Goal: Book appointment/travel/reservation

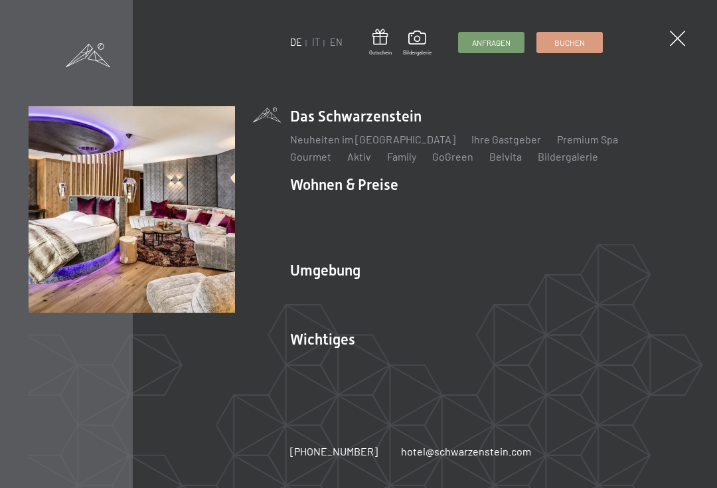
click at [430, 206] on link "Zimmer & Preise" at bounding box center [430, 208] width 77 height 13
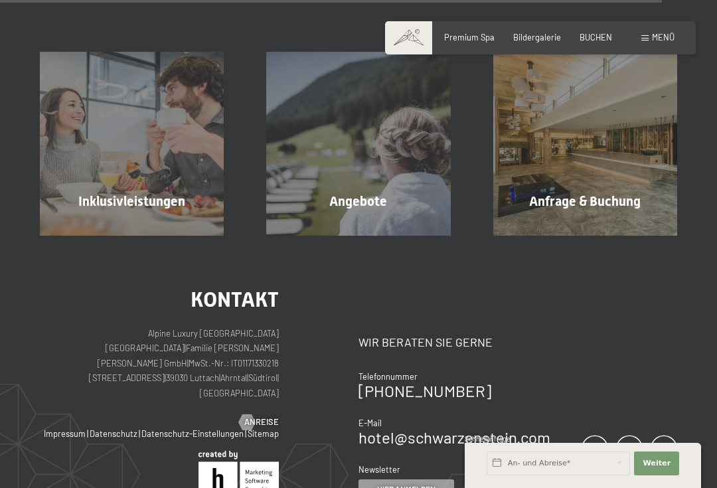
scroll to position [2835, 0]
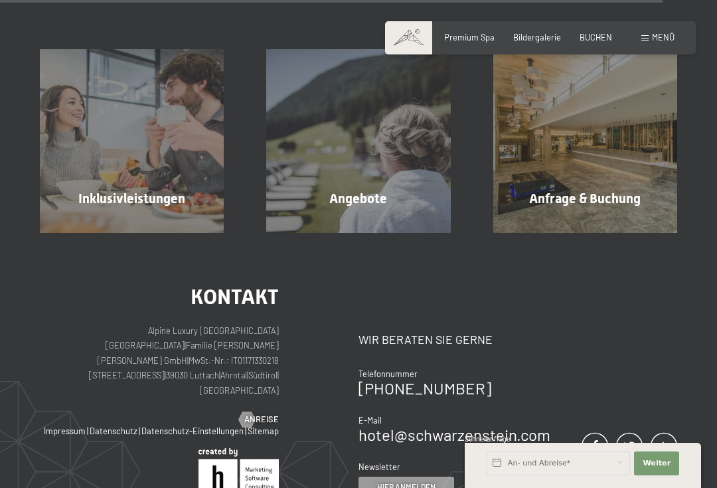
click at [393, 189] on div "Angebote" at bounding box center [358, 198] width 226 height 19
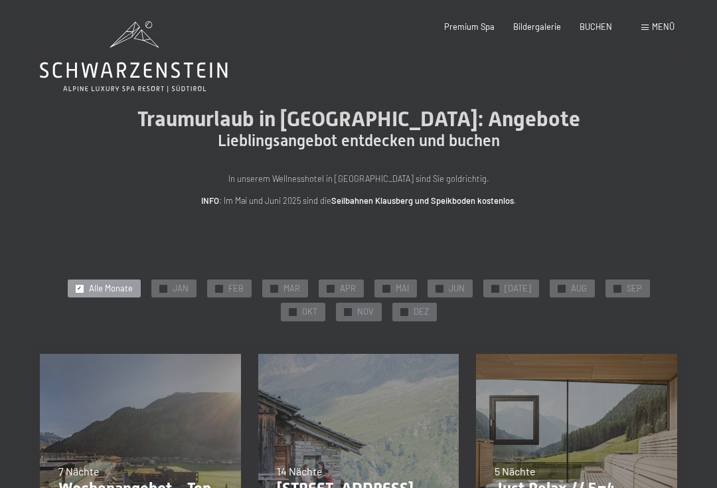
click at [626, 283] on span "SEP" at bounding box center [633, 289] width 15 height 12
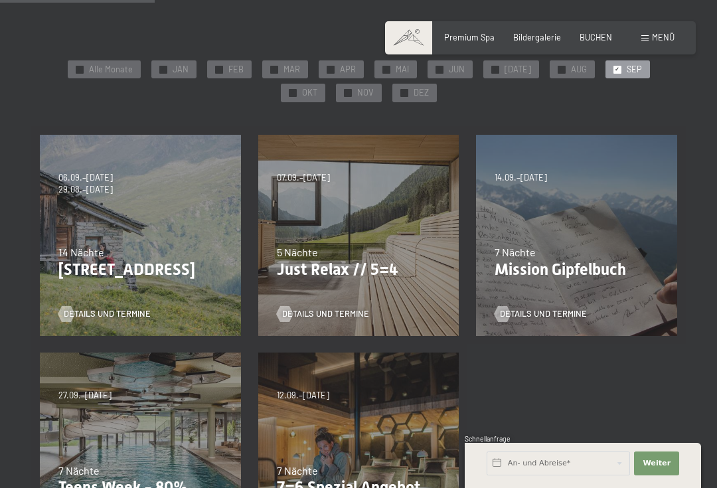
scroll to position [220, 0]
click at [300, 307] on span "Details und Termine" at bounding box center [325, 313] width 87 height 12
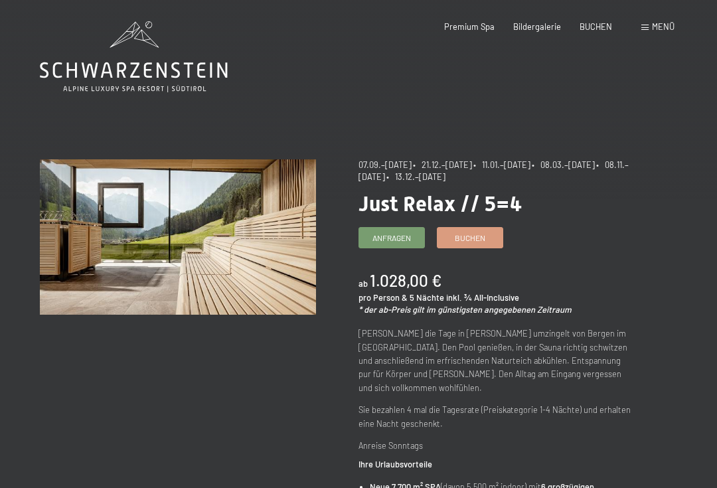
click at [652, 23] on span "Menü" at bounding box center [663, 26] width 23 height 11
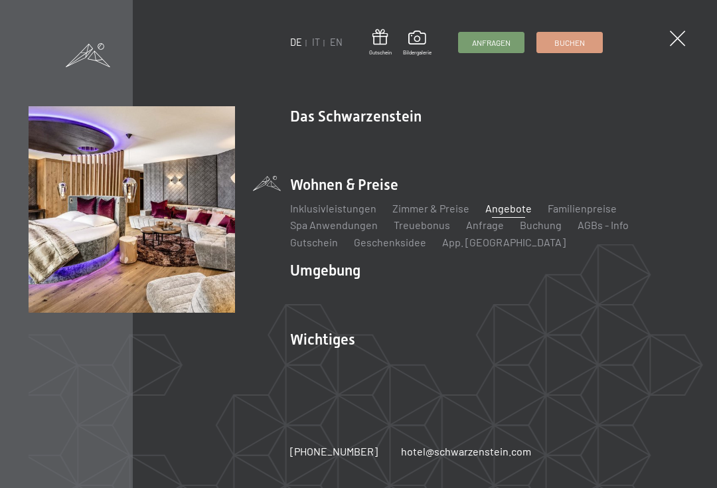
click at [425, 212] on link "Zimmer & Preise" at bounding box center [430, 208] width 77 height 13
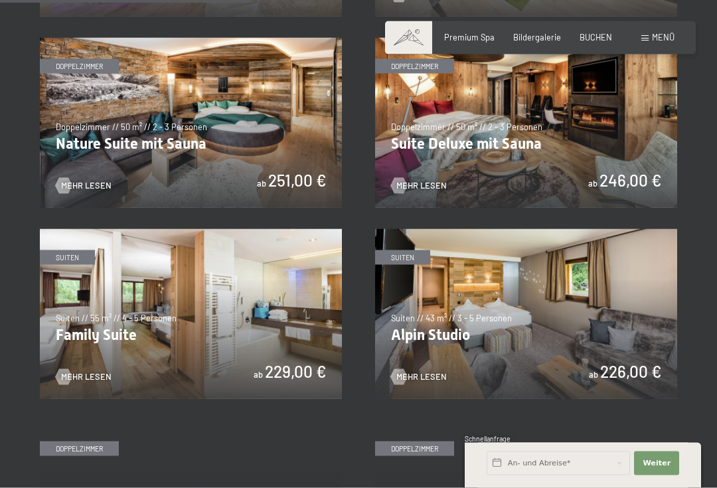
scroll to position [1052, 0]
